Goal: Task Accomplishment & Management: Use online tool/utility

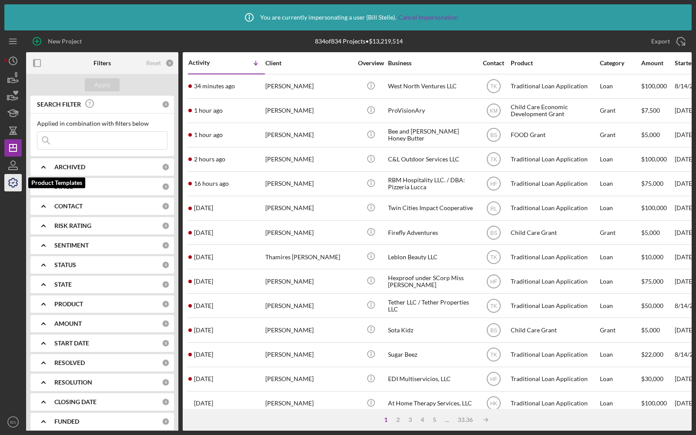
click at [11, 181] on icon "button" at bounding box center [13, 183] width 22 height 22
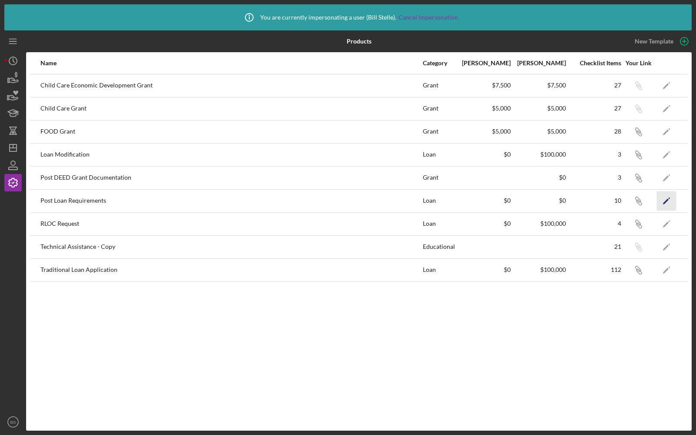
click at [661, 201] on icon "Icon/Edit" at bounding box center [667, 201] width 20 height 20
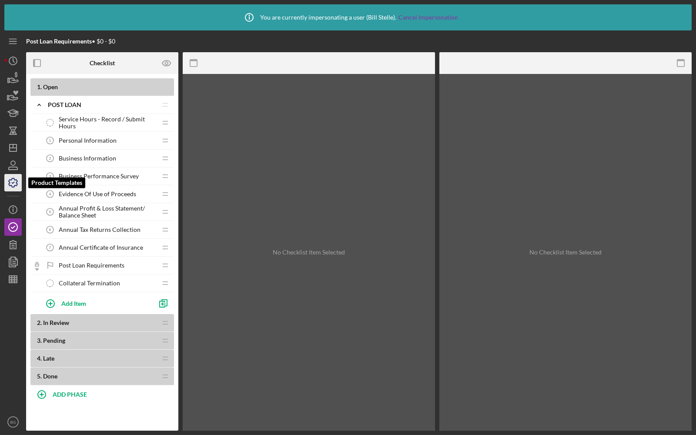
click at [11, 181] on icon "button" at bounding box center [13, 183] width 22 height 22
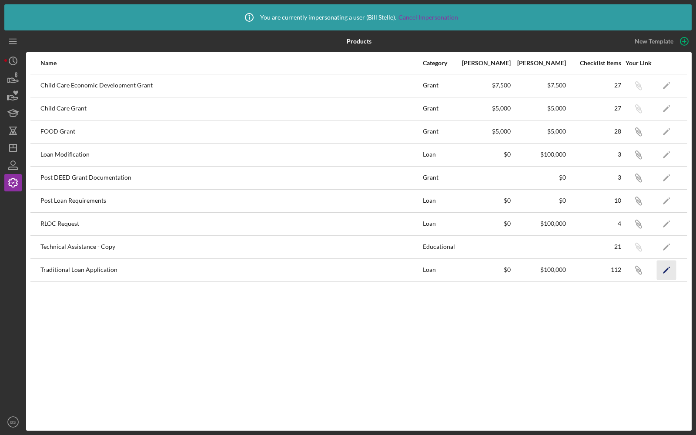
click at [667, 273] on icon "Icon/Edit" at bounding box center [667, 270] width 20 height 20
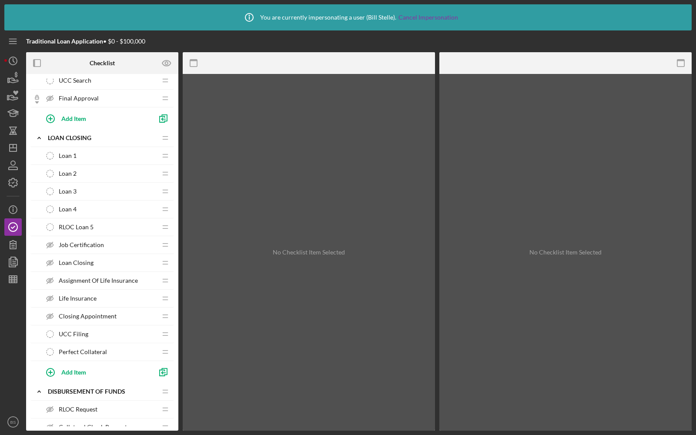
scroll to position [1792, 0]
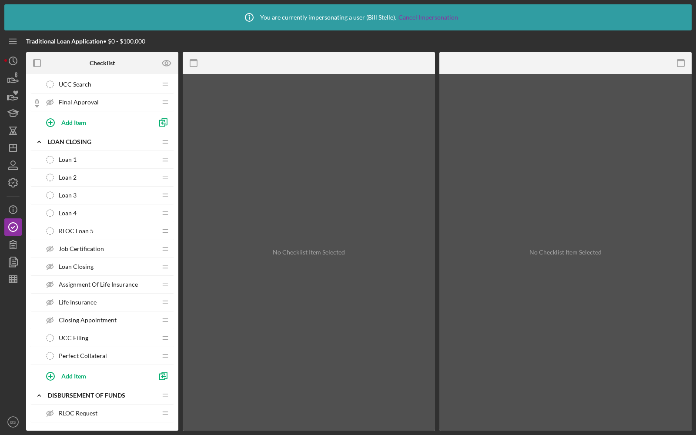
click at [91, 151] on div "Loan 1 Loan 1" at bounding box center [98, 159] width 115 height 17
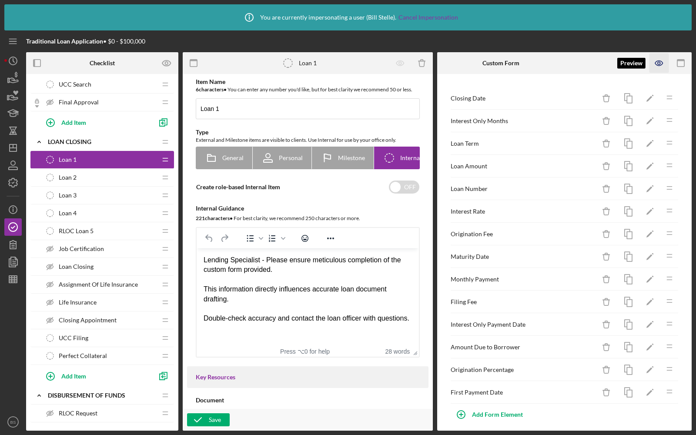
click at [660, 68] on icon "button" at bounding box center [660, 64] width 20 height 20
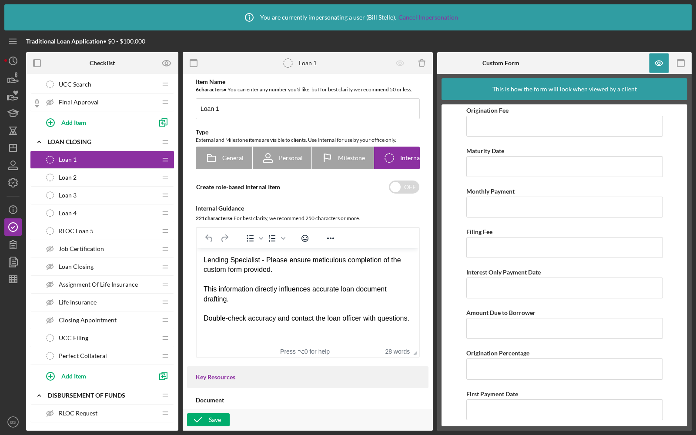
scroll to position [268, 0]
click at [13, 280] on icon "button" at bounding box center [13, 279] width 22 height 22
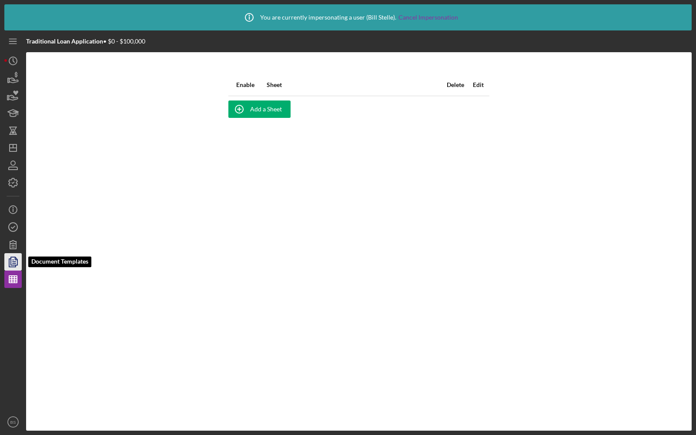
click at [11, 260] on polygon "button" at bounding box center [14, 261] width 7 height 8
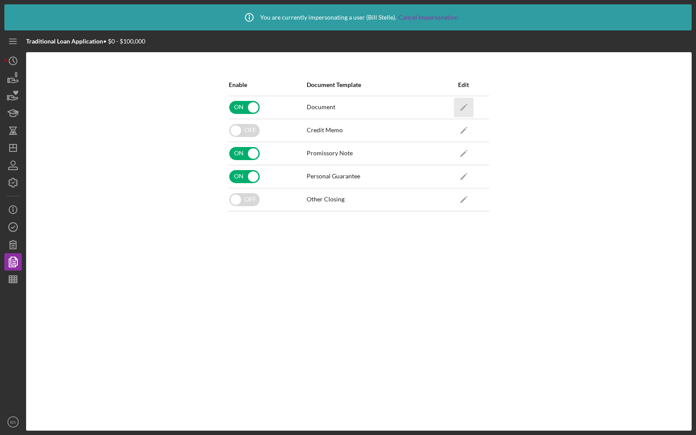
click at [461, 108] on polygon "button" at bounding box center [463, 108] width 6 height 6
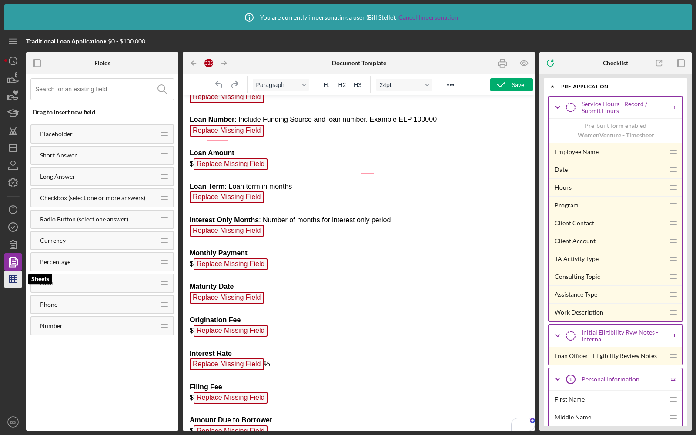
scroll to position [6359, 0]
click at [11, 224] on circle "button" at bounding box center [13, 227] width 9 height 9
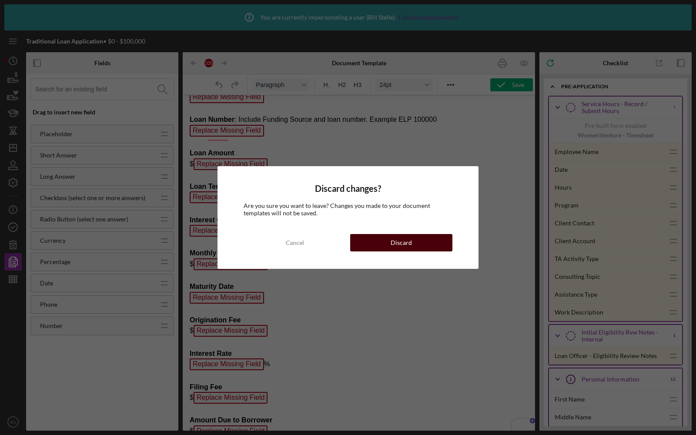
click at [381, 236] on button "Discard" at bounding box center [401, 242] width 102 height 17
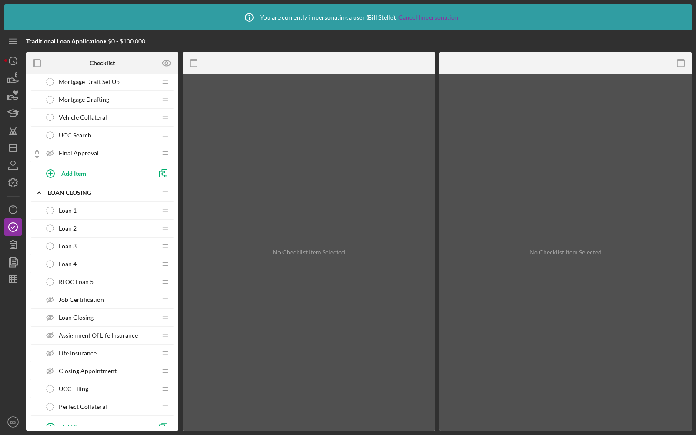
click at [96, 273] on div "RLOC Loan 5 RLOC Loan 5" at bounding box center [98, 281] width 115 height 17
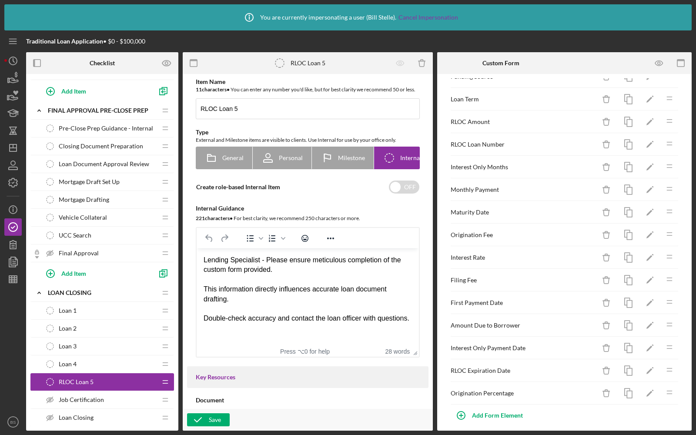
click at [110, 137] on div "Closing Document Preparation Closing Document Preparation" at bounding box center [98, 145] width 115 height 17
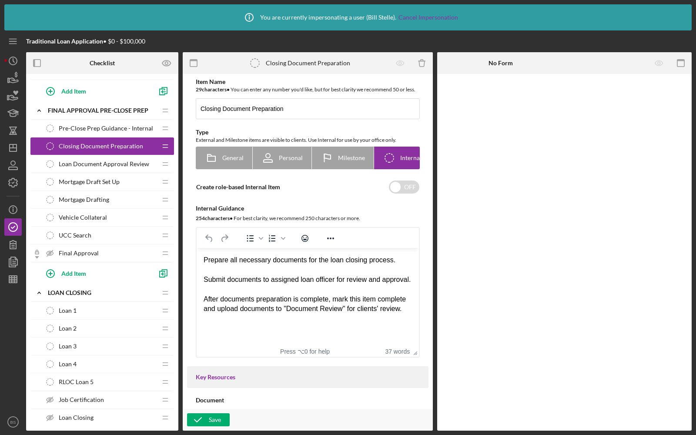
click at [69, 302] on div "Loan 1 Loan 1" at bounding box center [98, 310] width 115 height 17
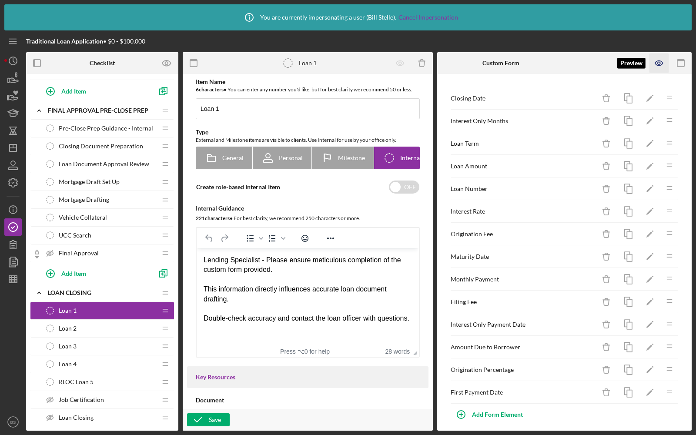
click at [658, 61] on icon "button" at bounding box center [660, 64] width 20 height 20
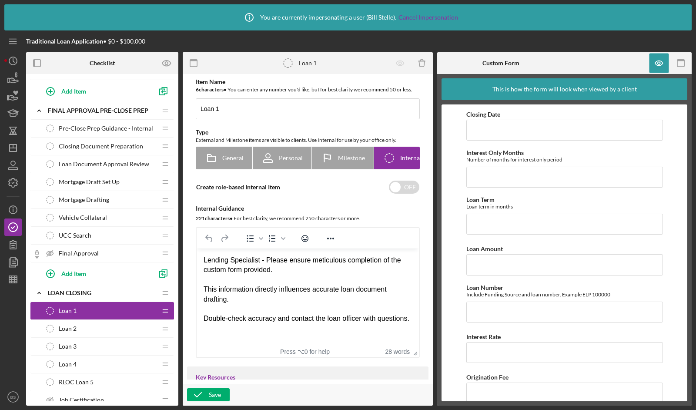
click at [88, 379] on span "RLOC Loan 5" at bounding box center [76, 382] width 35 height 7
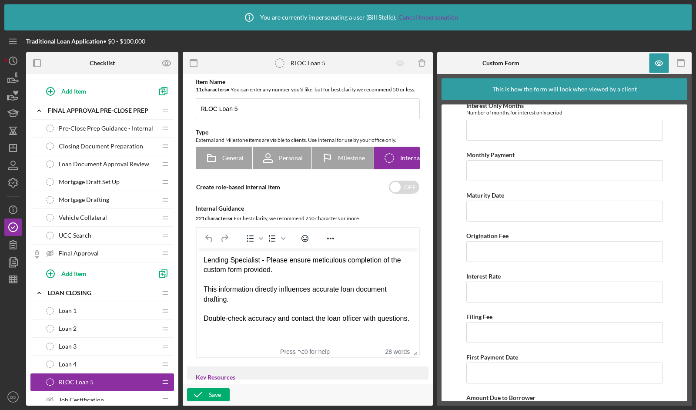
scroll to position [453, 0]
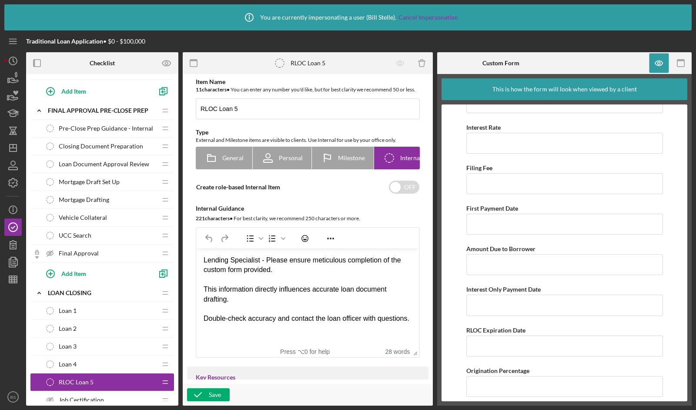
click at [75, 302] on div "Loan 1 Loan 1" at bounding box center [98, 310] width 115 height 17
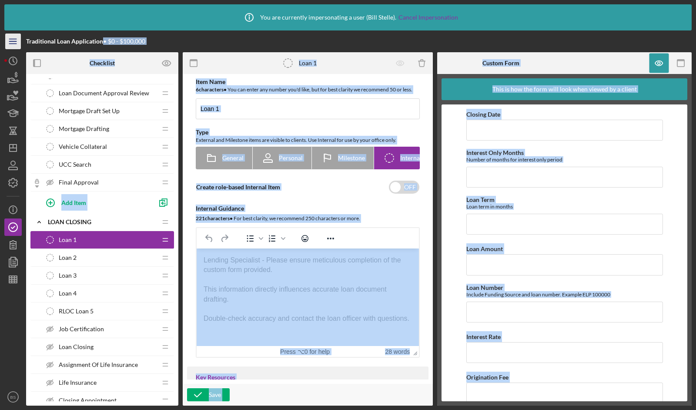
drag, startPoint x: 103, startPoint y: 43, endPoint x: 19, endPoint y: 40, distance: 84.0
click at [19, 40] on div "Traditional Loan Application • $0 - $100,000 Checklist Preview as 1 . Open Icon…" at bounding box center [347, 217] width 687 height 375
click at [170, 44] on div "Traditional Loan Application • $0 - $100,000" at bounding box center [137, 41] width 222 height 22
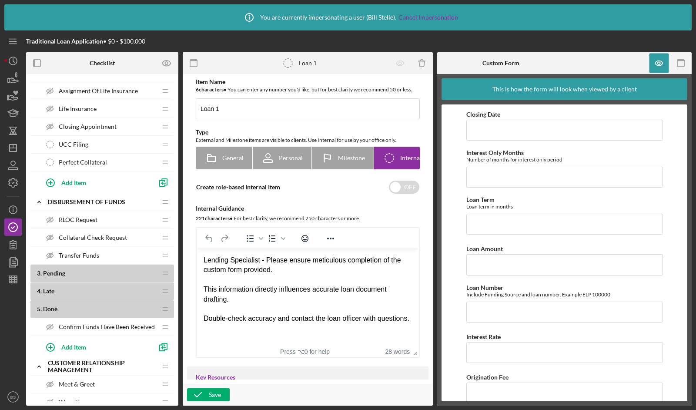
scroll to position [1986, 0]
drag, startPoint x: 234, startPoint y: 299, endPoint x: 205, endPoint y: 286, distance: 32.2
click at [205, 286] on div "This information directly influences accurate loan document drafting." at bounding box center [308, 295] width 208 height 20
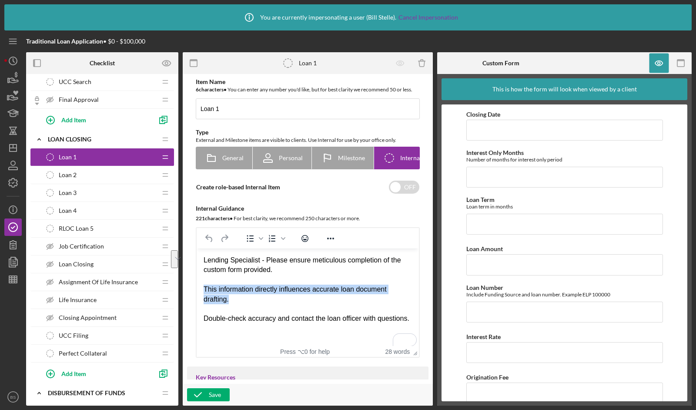
scroll to position [1797, 0]
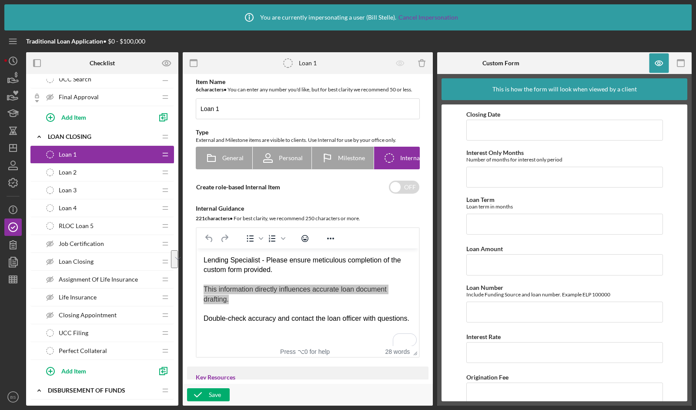
click at [73, 258] on span "Loan Closing" at bounding box center [76, 261] width 35 height 7
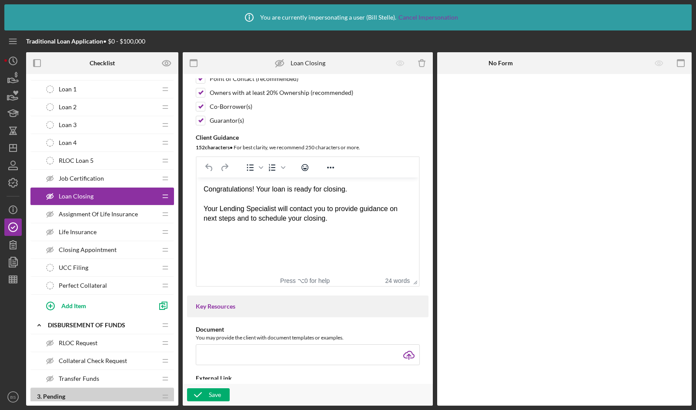
scroll to position [1868, 0]
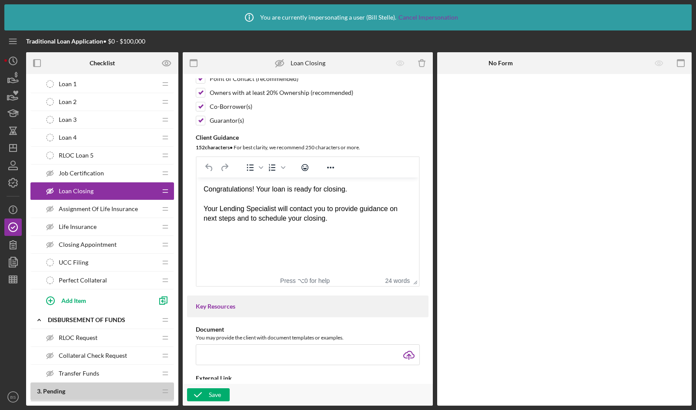
click at [89, 236] on div "Closing Appointment Closing Appointment" at bounding box center [98, 244] width 115 height 17
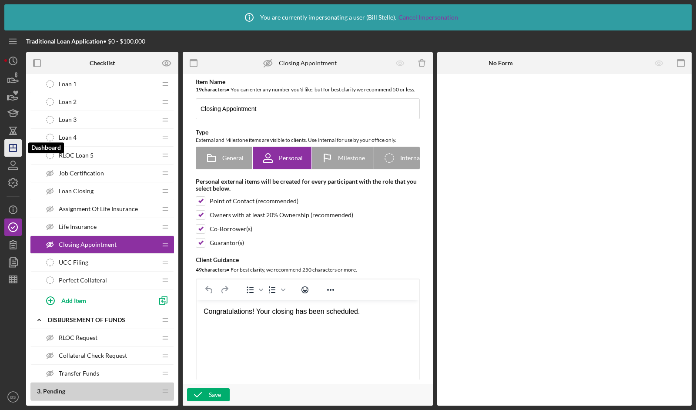
click at [16, 151] on icon "Icon/Dashboard" at bounding box center [13, 148] width 22 height 22
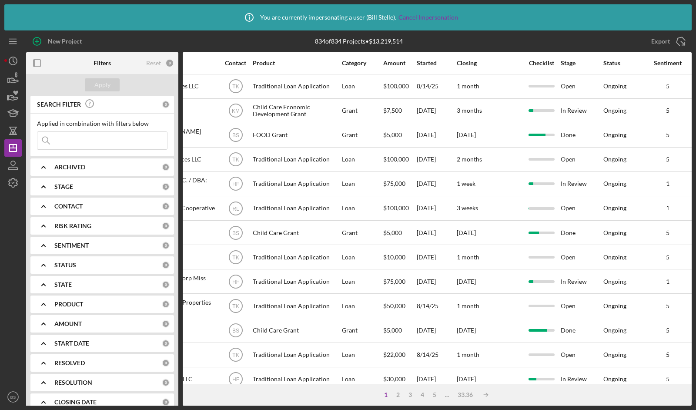
scroll to position [0, 280]
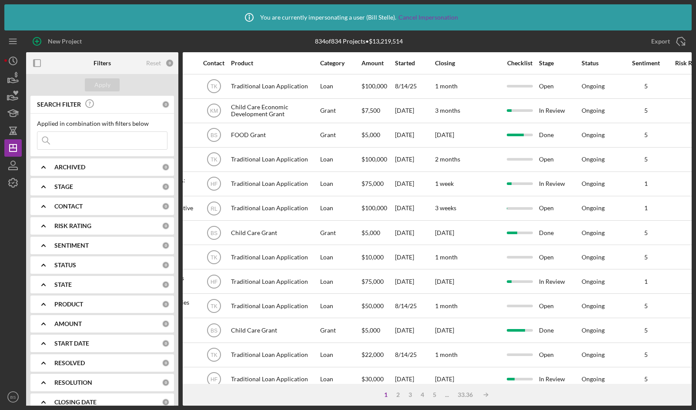
click at [44, 298] on icon "Icon/Expander" at bounding box center [44, 304] width 22 height 22
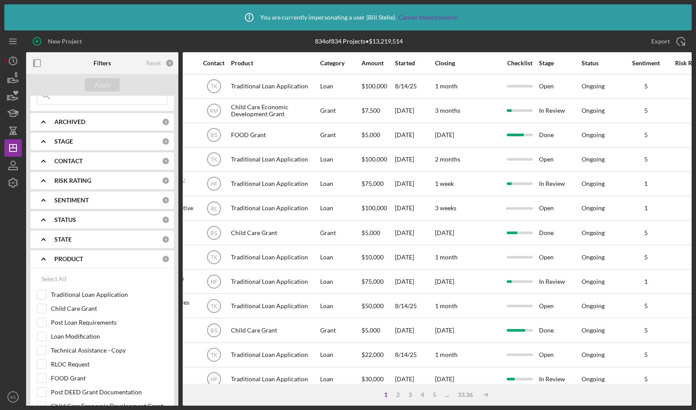
scroll to position [107, 0]
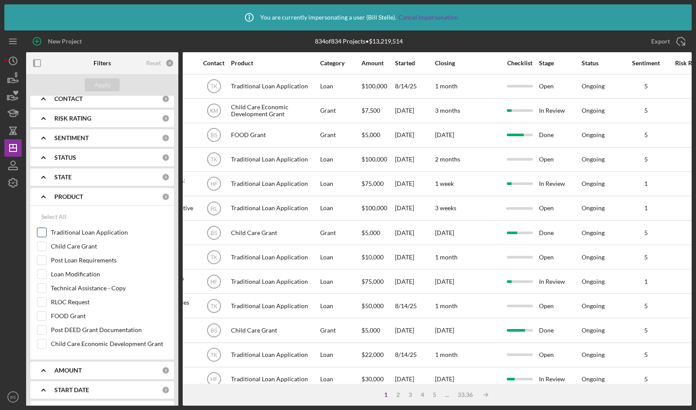
click at [43, 237] on div "Traditional Loan Application" at bounding box center [102, 235] width 131 height 14
click at [43, 233] on input "Traditional Loan Application" at bounding box center [41, 232] width 9 height 9
checkbox input "true"
click at [101, 87] on div "Apply" at bounding box center [102, 84] width 16 height 13
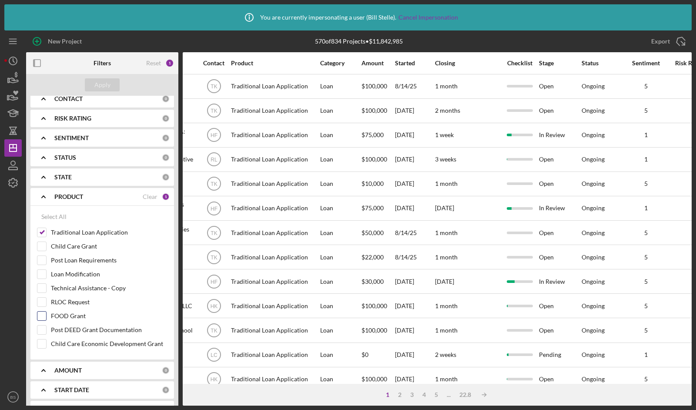
scroll to position [170, 0]
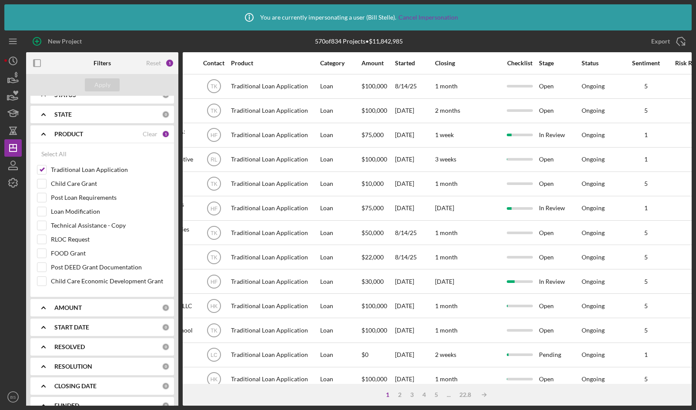
click at [44, 364] on icon "Icon/Expander" at bounding box center [44, 366] width 22 height 22
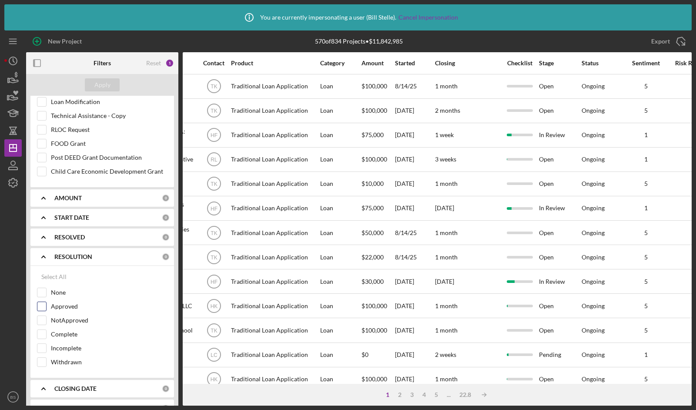
click at [44, 302] on input "Approved" at bounding box center [41, 306] width 9 height 9
checkbox input "true"
click at [98, 89] on div "Apply" at bounding box center [102, 84] width 16 height 13
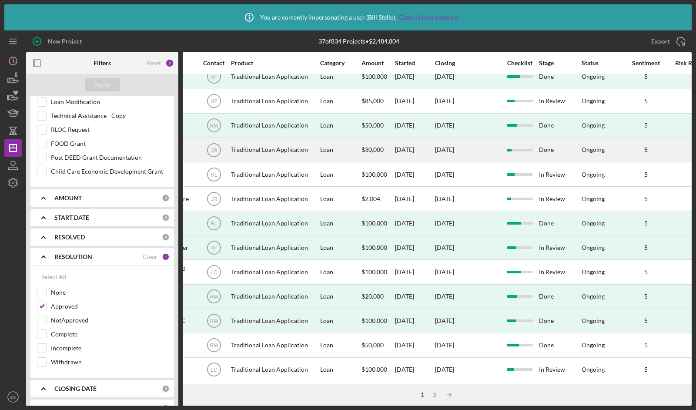
scroll to position [89, 280]
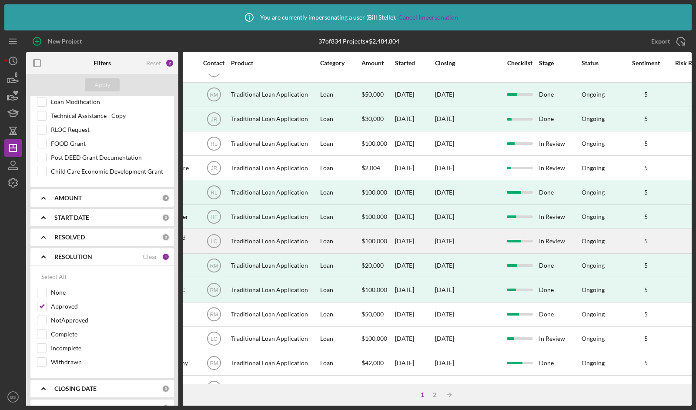
click at [474, 246] on div "[DATE]" at bounding box center [467, 240] width 65 height 23
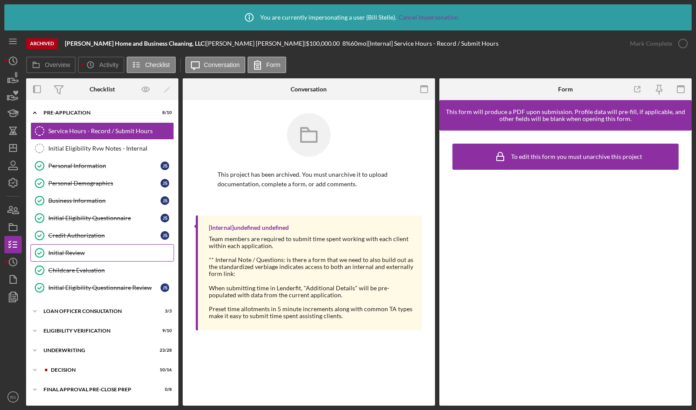
scroll to position [71, 0]
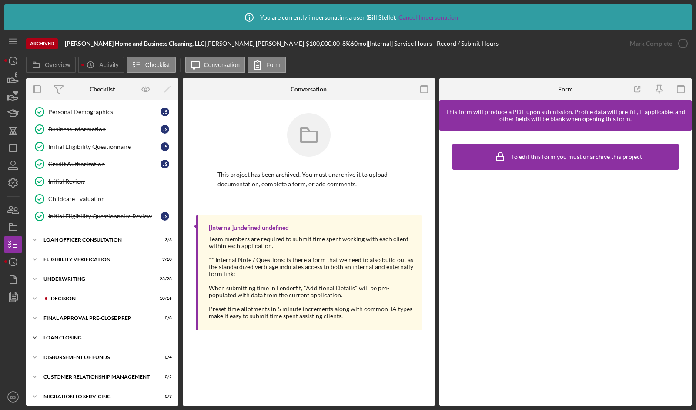
click at [80, 339] on div "Icon/Expander Loan Closing 0 / 12" at bounding box center [102, 337] width 152 height 17
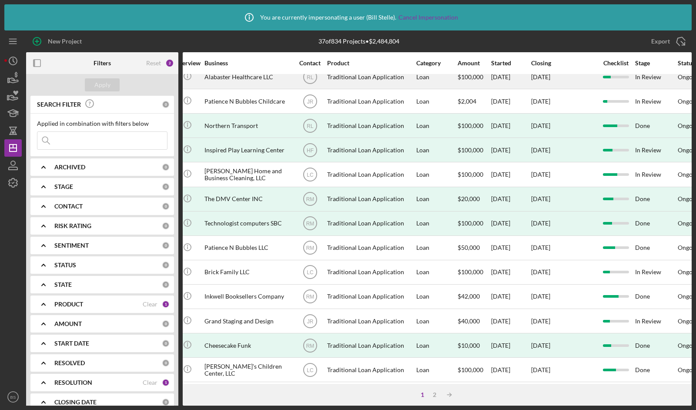
scroll to position [158, 184]
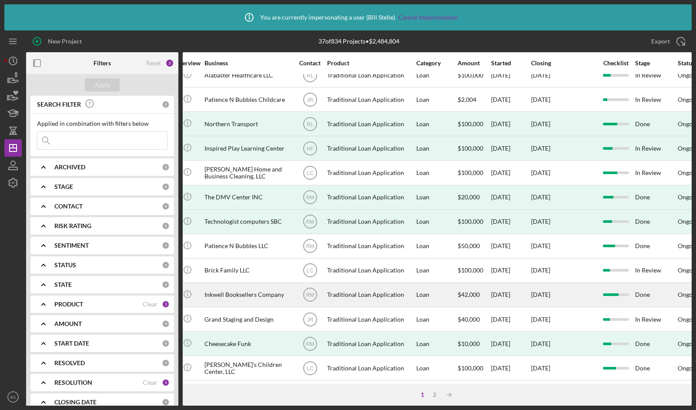
click at [388, 287] on div "Traditional Loan Application" at bounding box center [370, 294] width 87 height 23
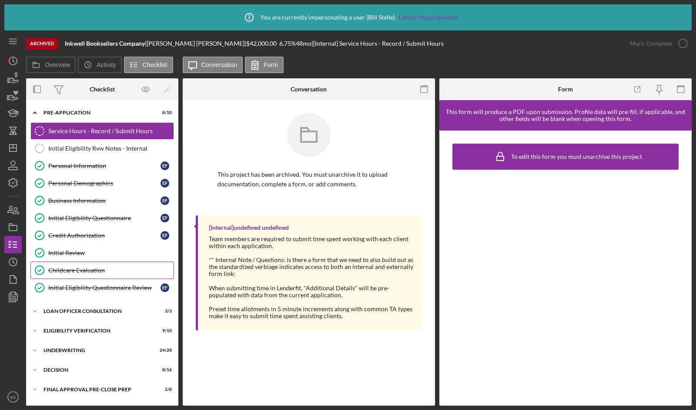
scroll to position [71, 0]
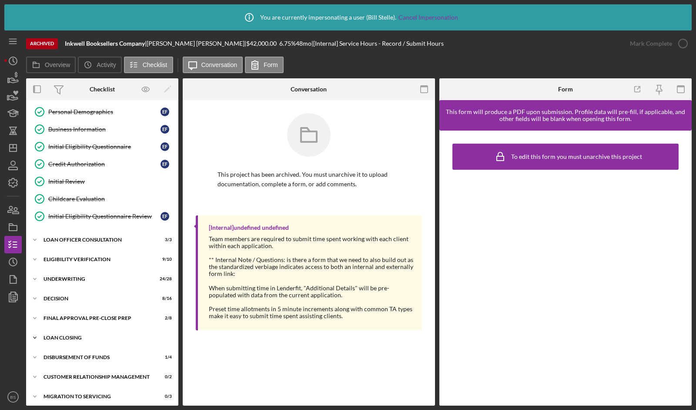
click at [86, 335] on div "Loan Closing" at bounding box center [106, 337] width 124 height 5
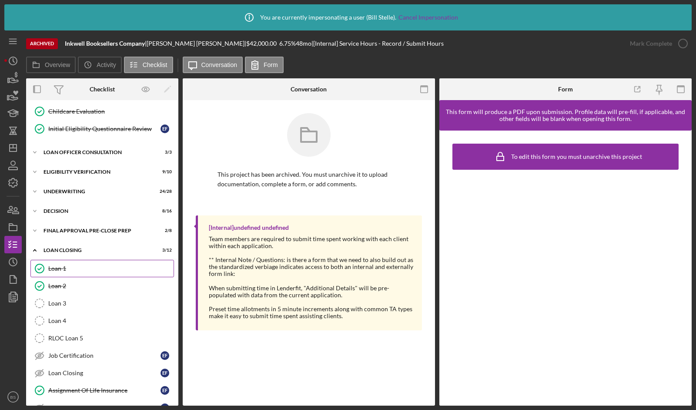
click at [58, 267] on link "Loan 1 Loan 1" at bounding box center [102, 268] width 144 height 17
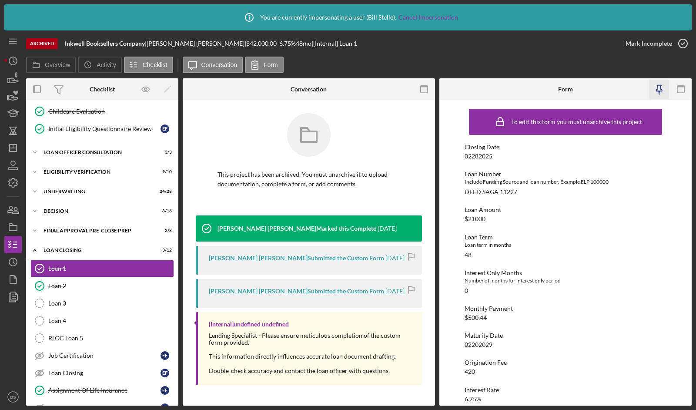
click at [661, 89] on icon "button" at bounding box center [659, 88] width 6 height 6
click at [57, 282] on div "Loan 2" at bounding box center [110, 285] width 125 height 7
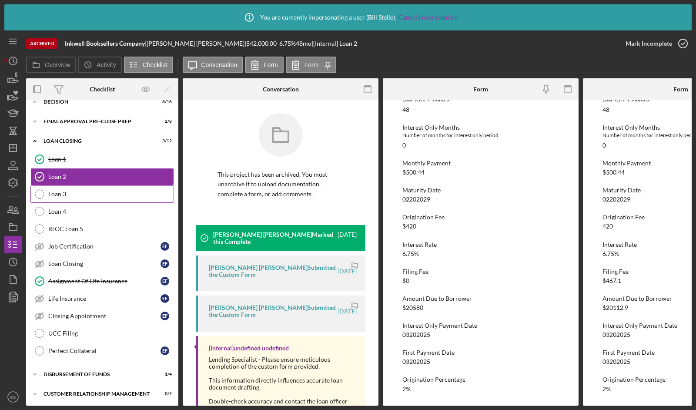
scroll to position [283, 0]
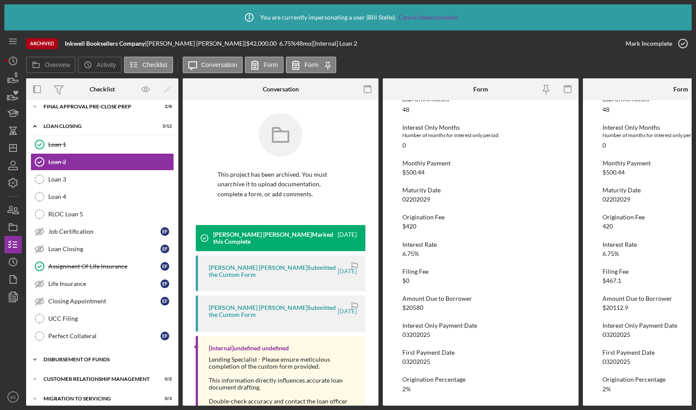
click at [79, 357] on div "Disbursement of Funds" at bounding box center [106, 359] width 124 height 5
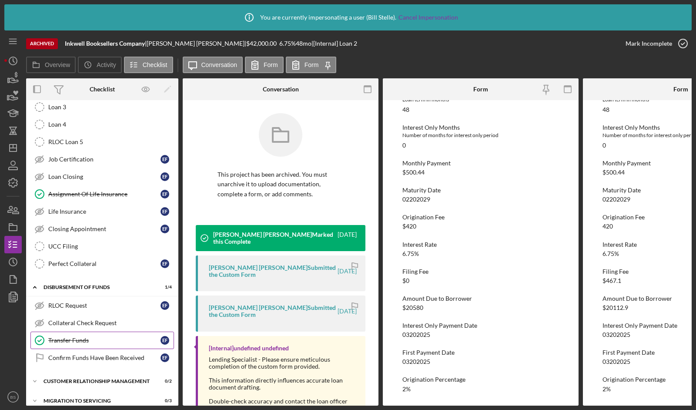
click at [83, 335] on link "Transfer Funds Transfer Funds E F" at bounding box center [102, 340] width 144 height 17
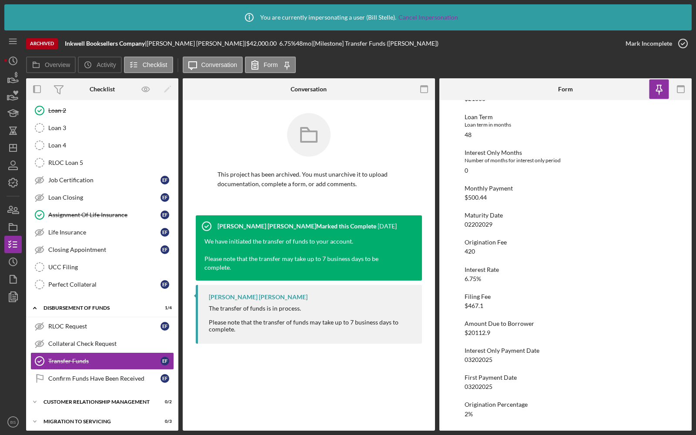
scroll to position [120, 0]
